Goal: Task Accomplishment & Management: Manage account settings

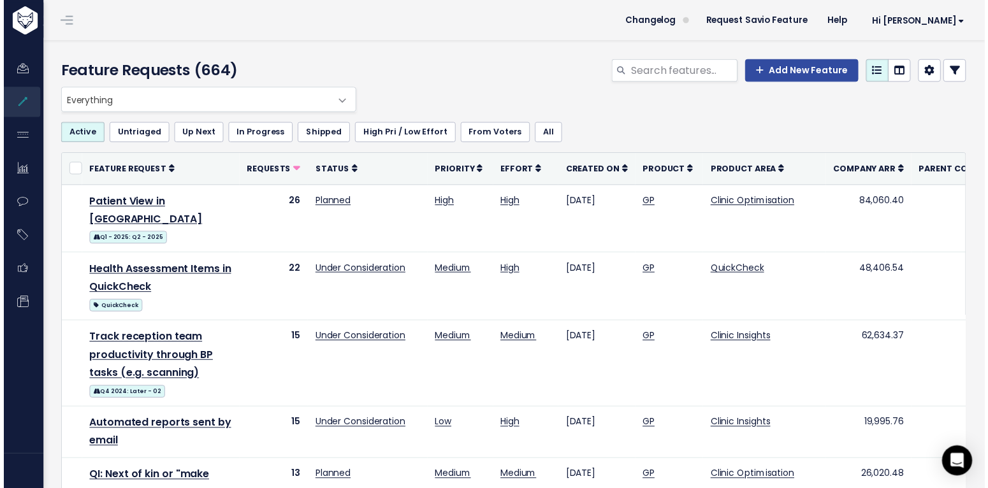
scroll to position [30, 0]
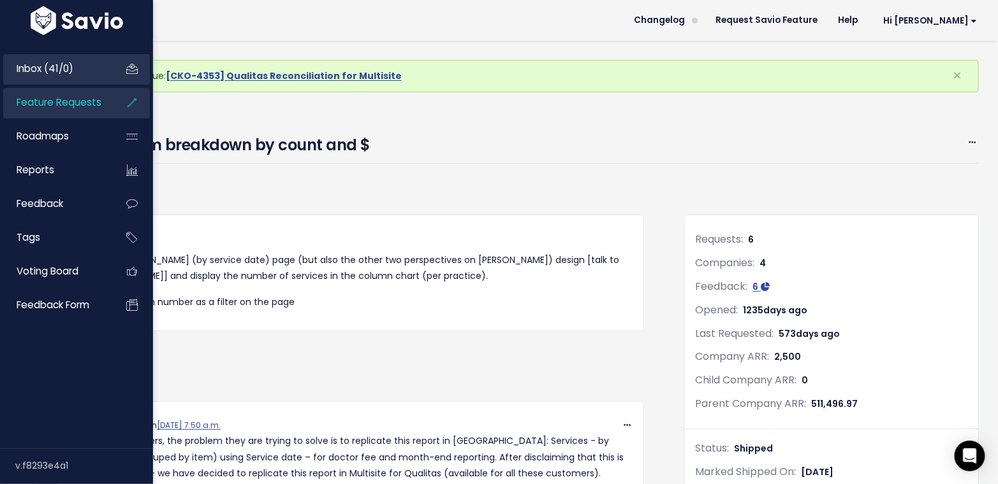
click at [45, 66] on span "Inbox (41/0)" at bounding box center [45, 68] width 57 height 13
